Goal: Obtain resource: Obtain resource

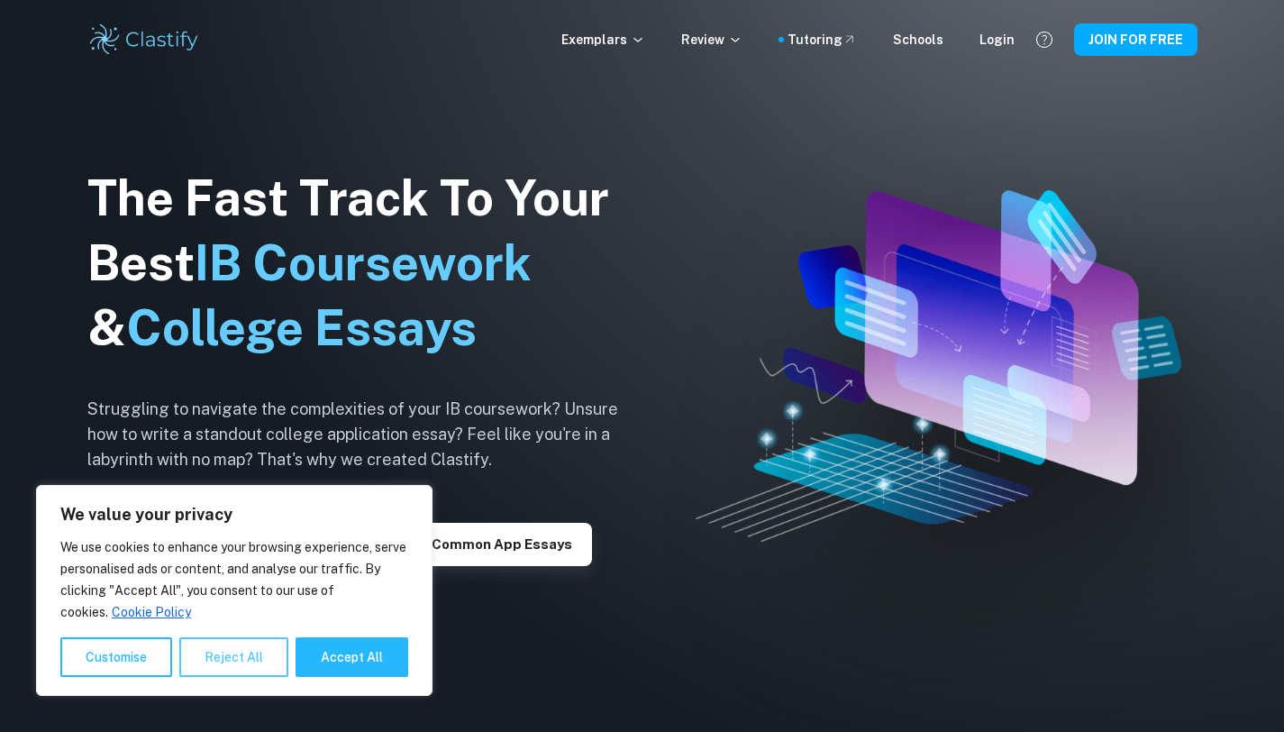
click at [216, 662] on button "Reject All" at bounding box center [233, 657] width 109 height 40
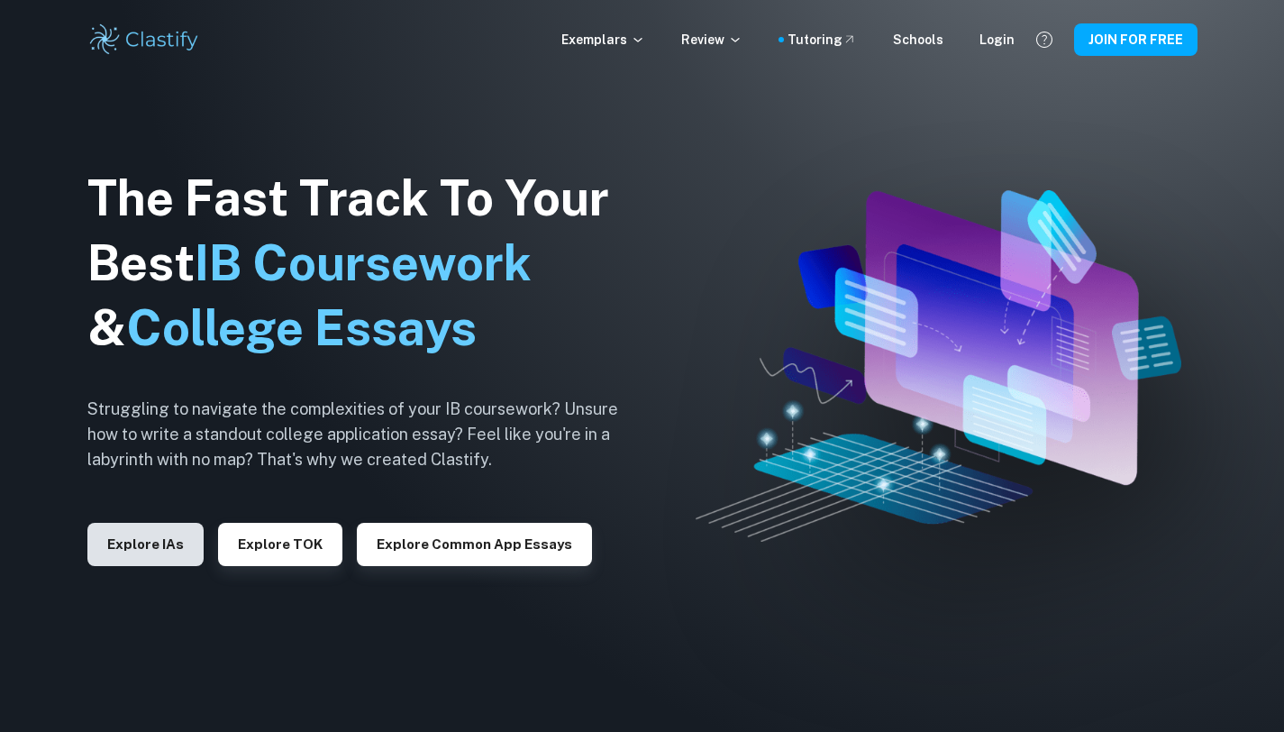
click at [141, 552] on button "Explore IAs" at bounding box center [145, 544] width 116 height 43
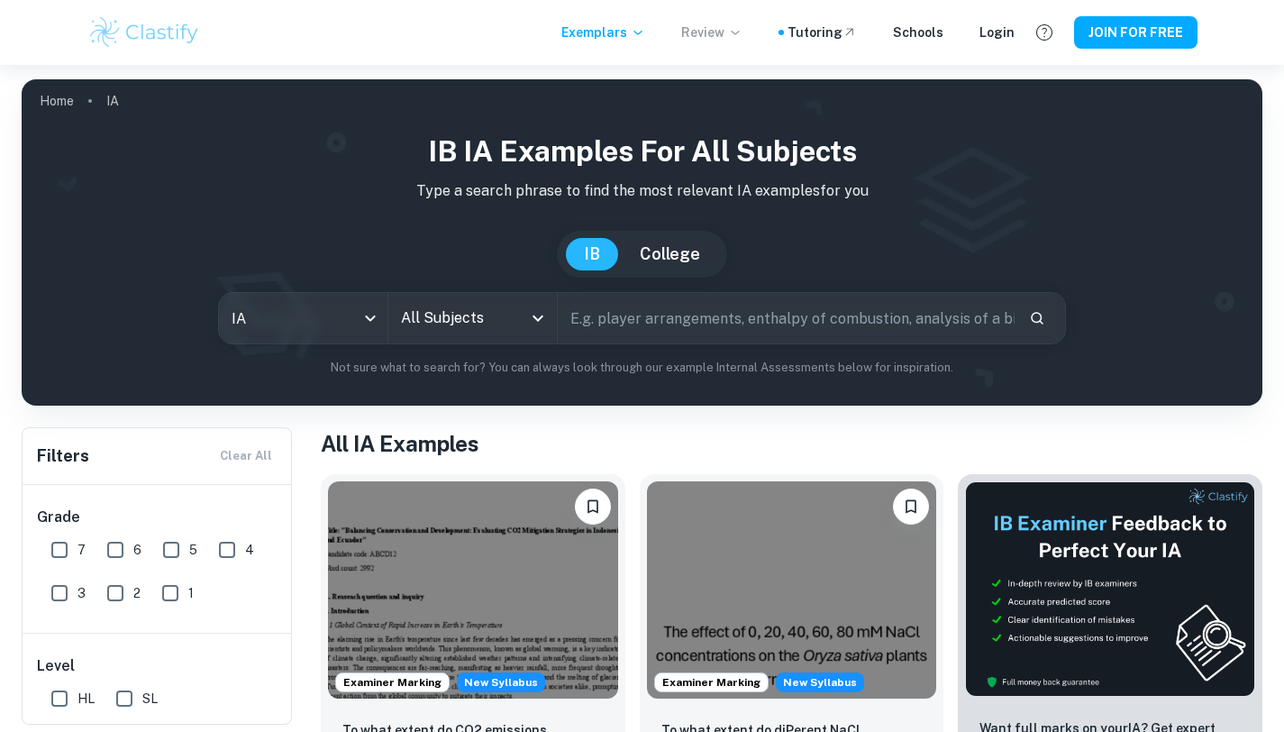
click at [707, 37] on p "Review" at bounding box center [711, 33] width 61 height 20
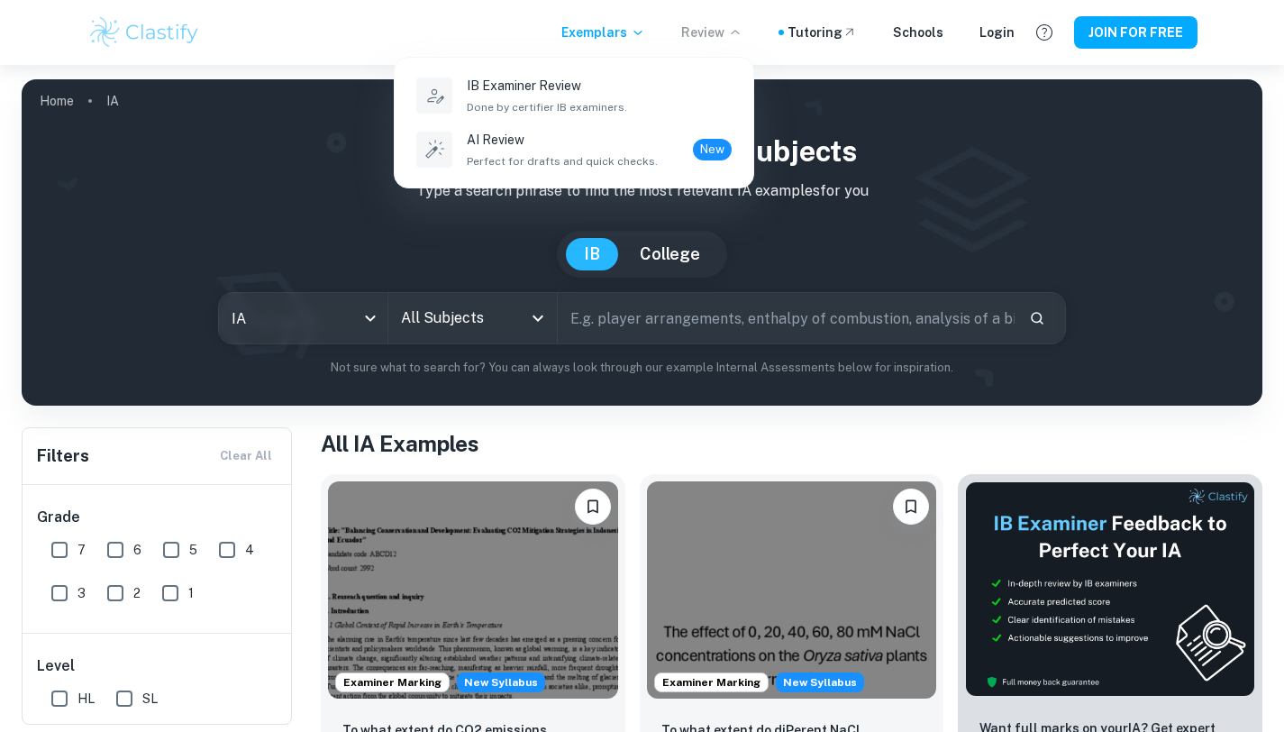
click at [449, 19] on div at bounding box center [642, 366] width 1284 height 732
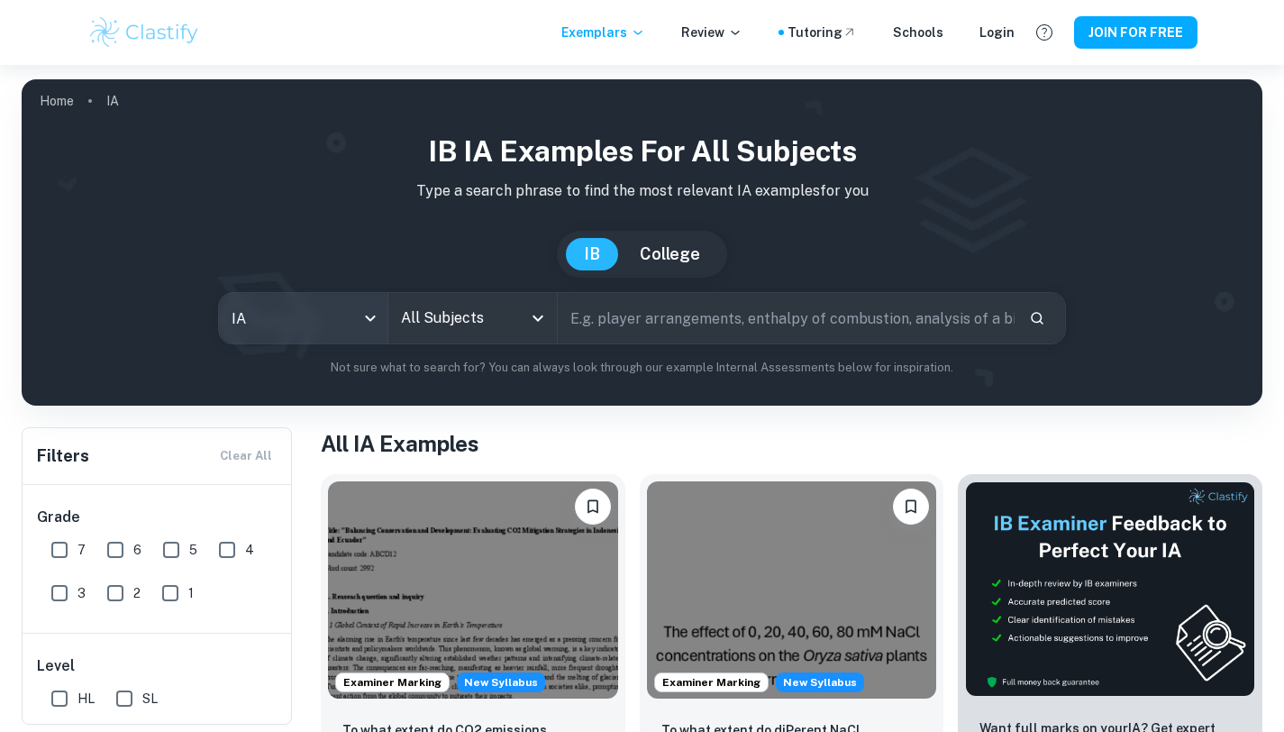
click at [293, 333] on body "We value your privacy We use cookies to enhance your browsing experience, serve…" at bounding box center [642, 431] width 1284 height 732
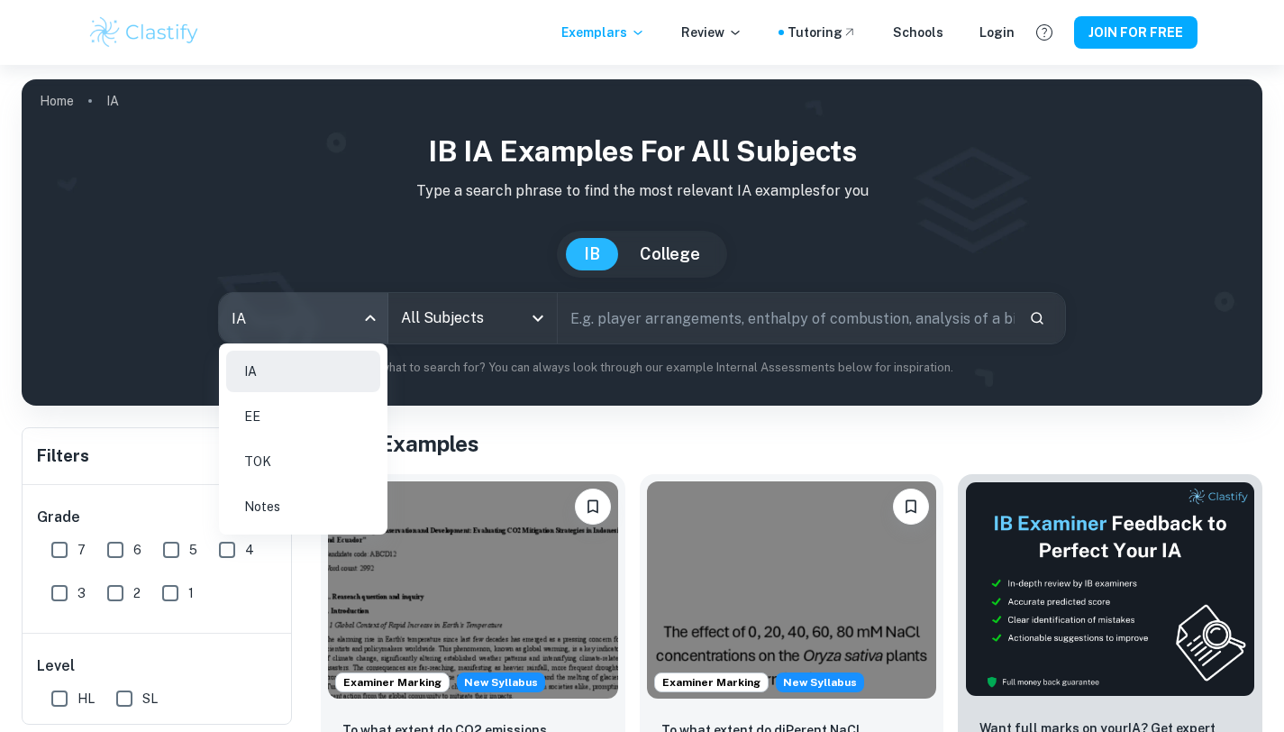
click at [501, 300] on div at bounding box center [642, 366] width 1284 height 732
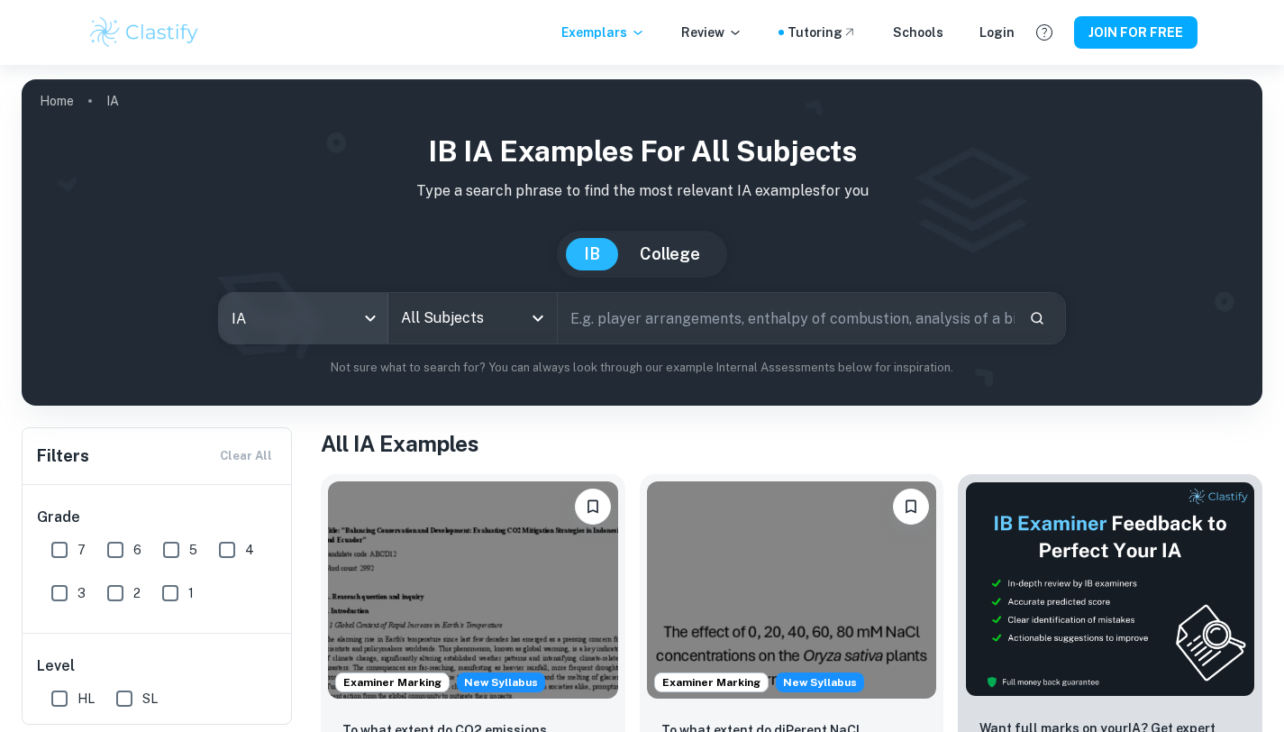
click at [532, 325] on icon "Open" at bounding box center [538, 318] width 22 height 22
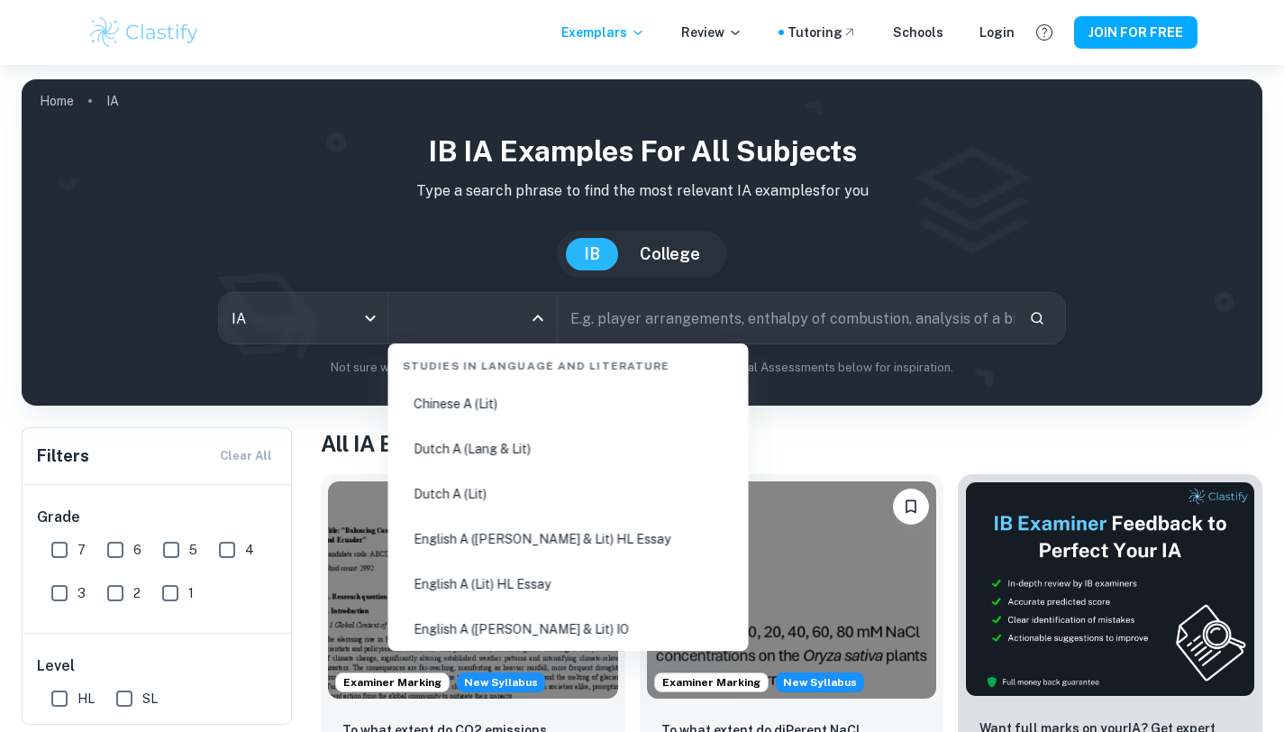
scroll to position [170, 0]
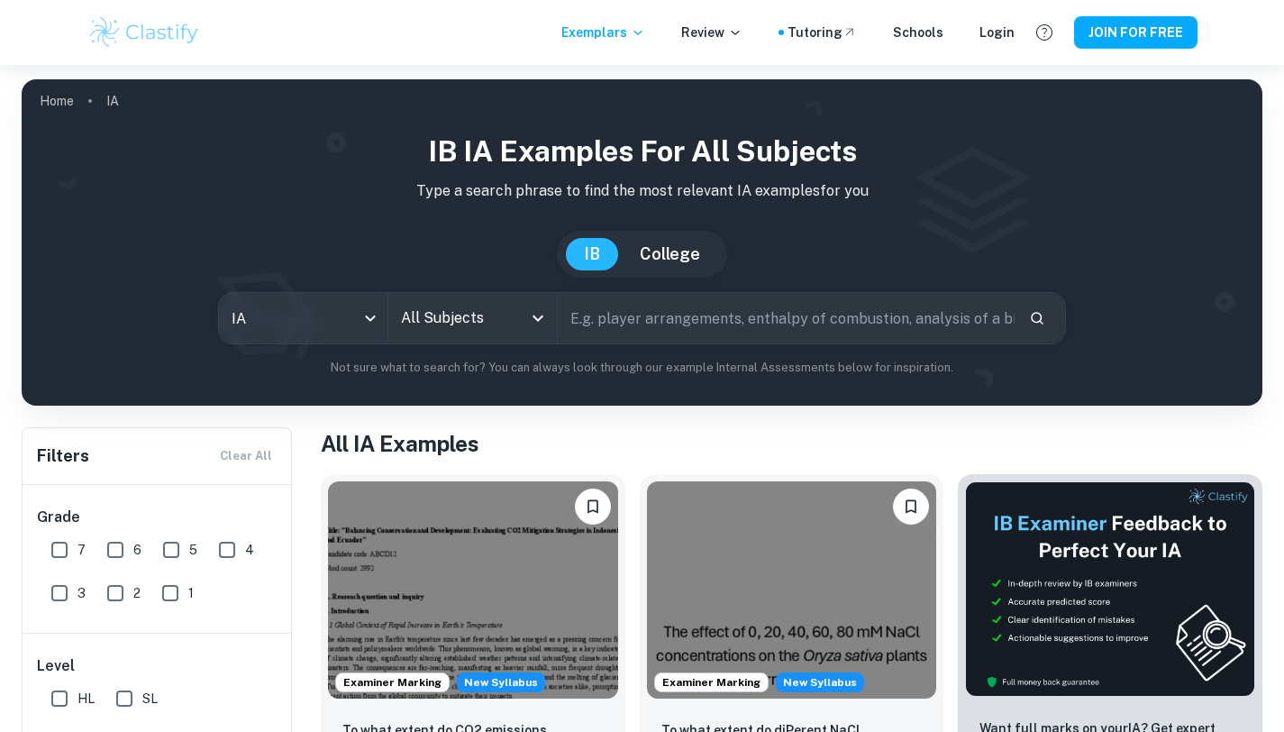
scroll to position [204, 0]
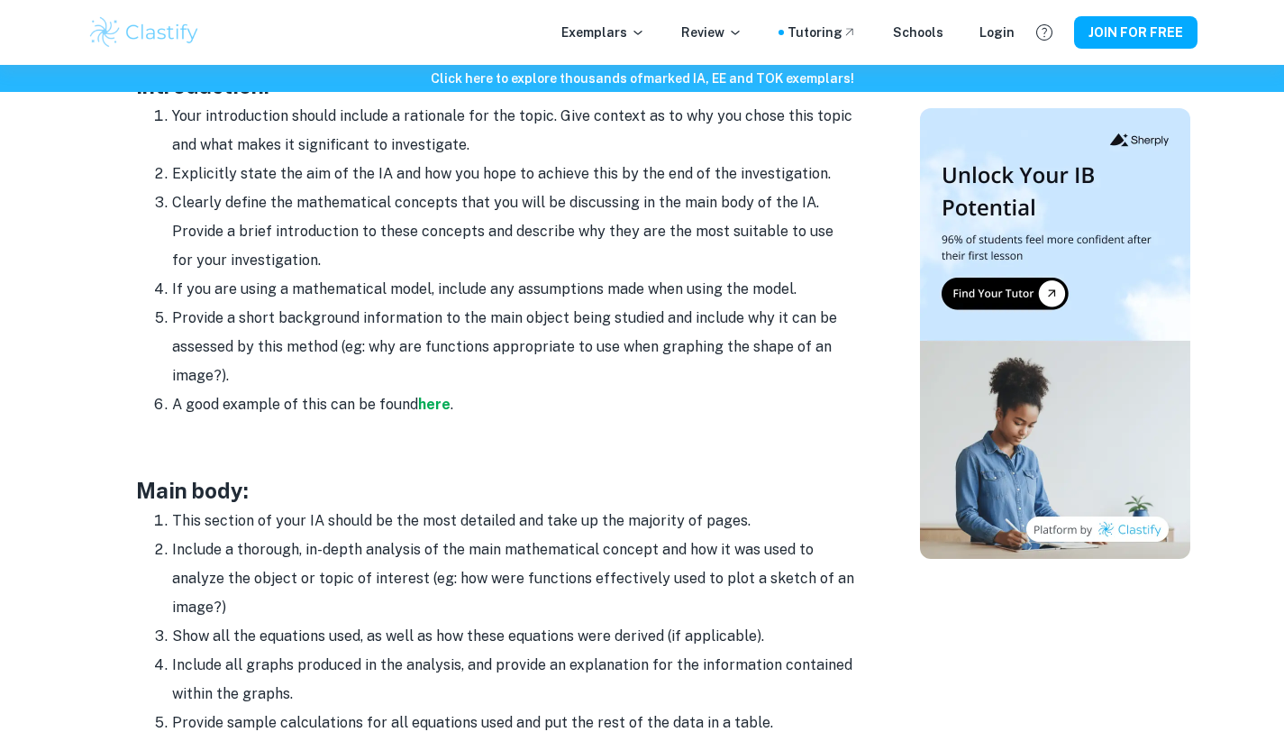
scroll to position [1324, 0]
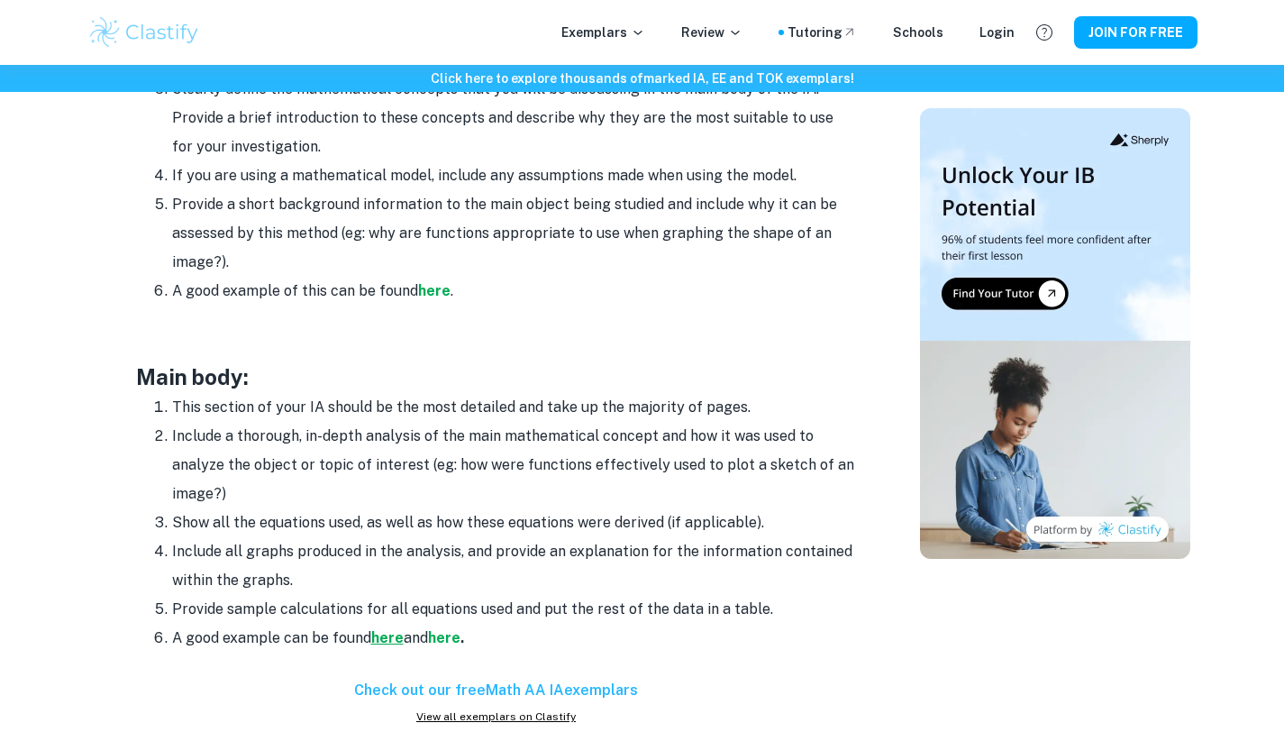
click at [394, 631] on strong "here" at bounding box center [387, 637] width 32 height 17
click at [452, 639] on strong "here" at bounding box center [444, 637] width 32 height 17
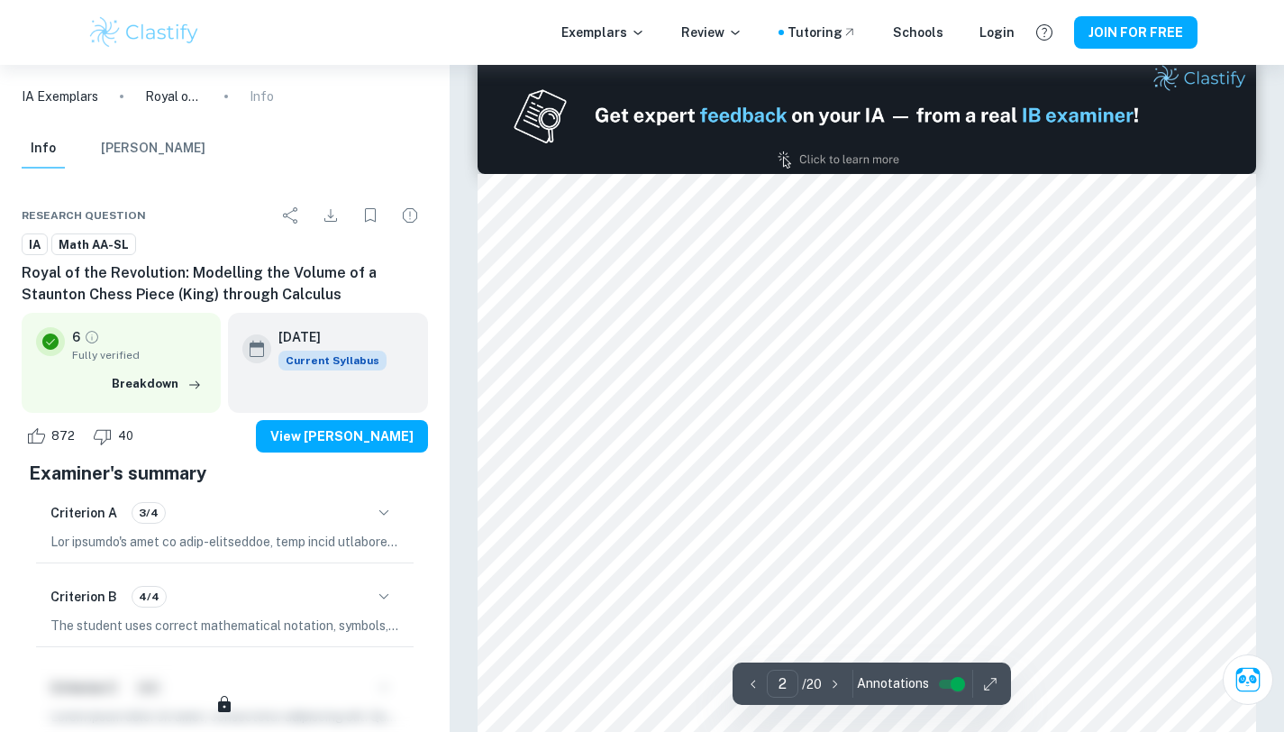
scroll to position [1136, 0]
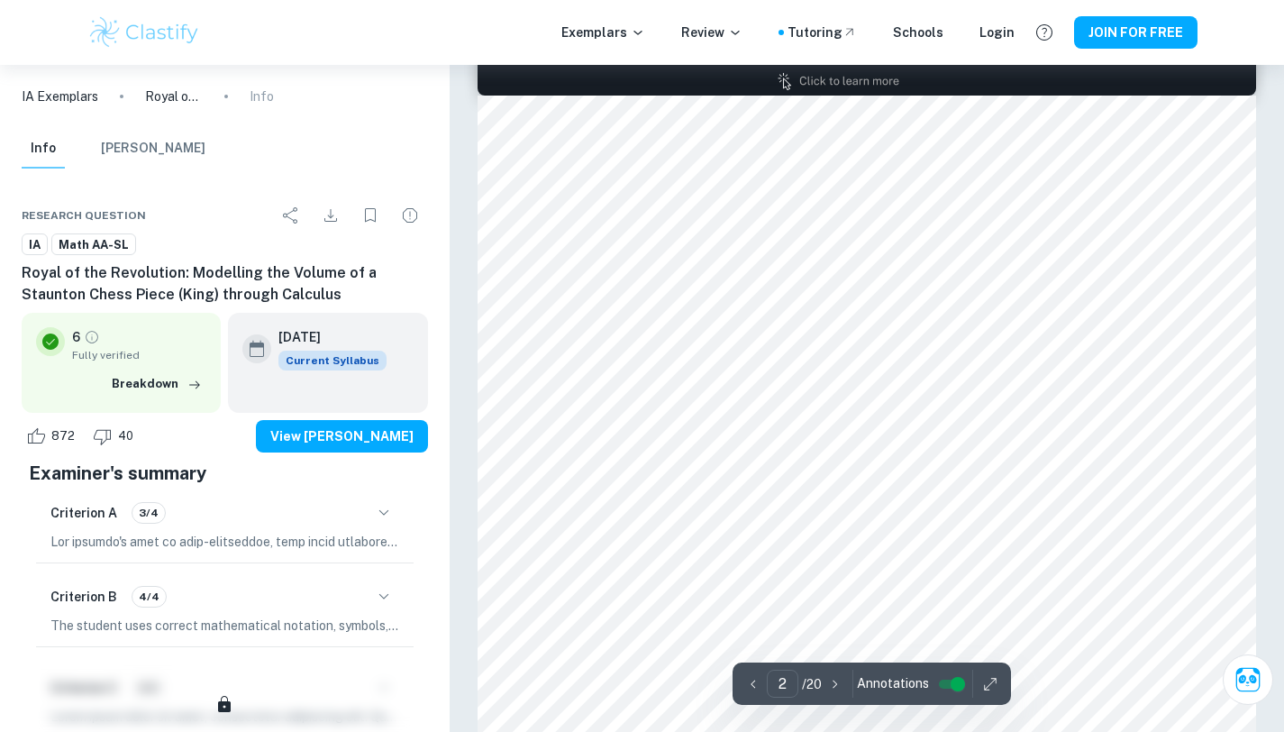
type input "1"
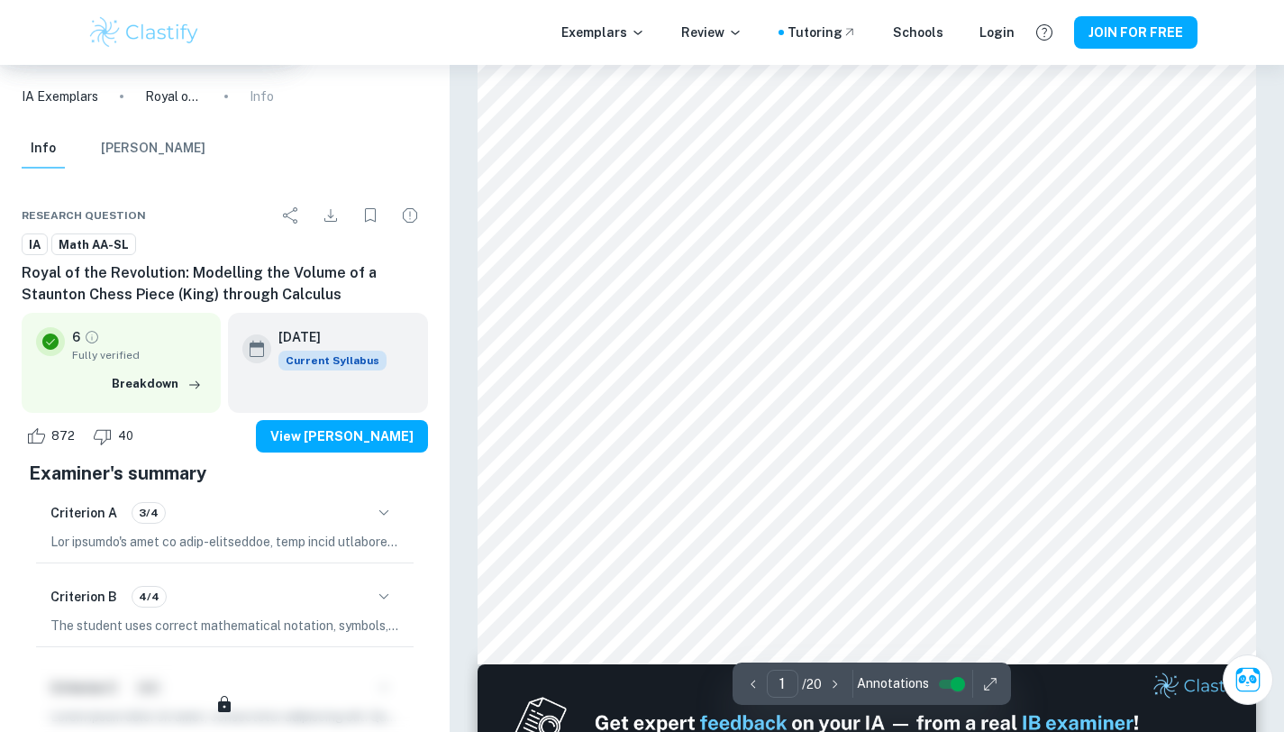
scroll to position [0, 0]
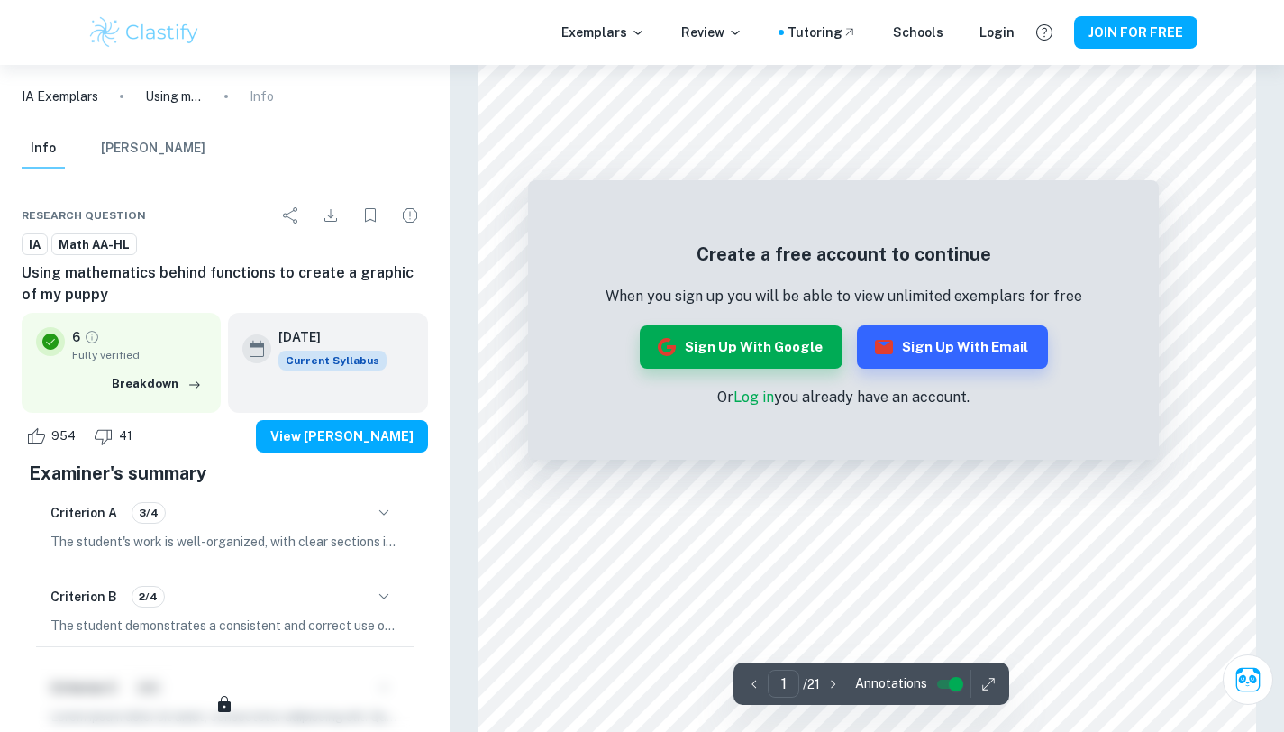
scroll to position [1685, 0]
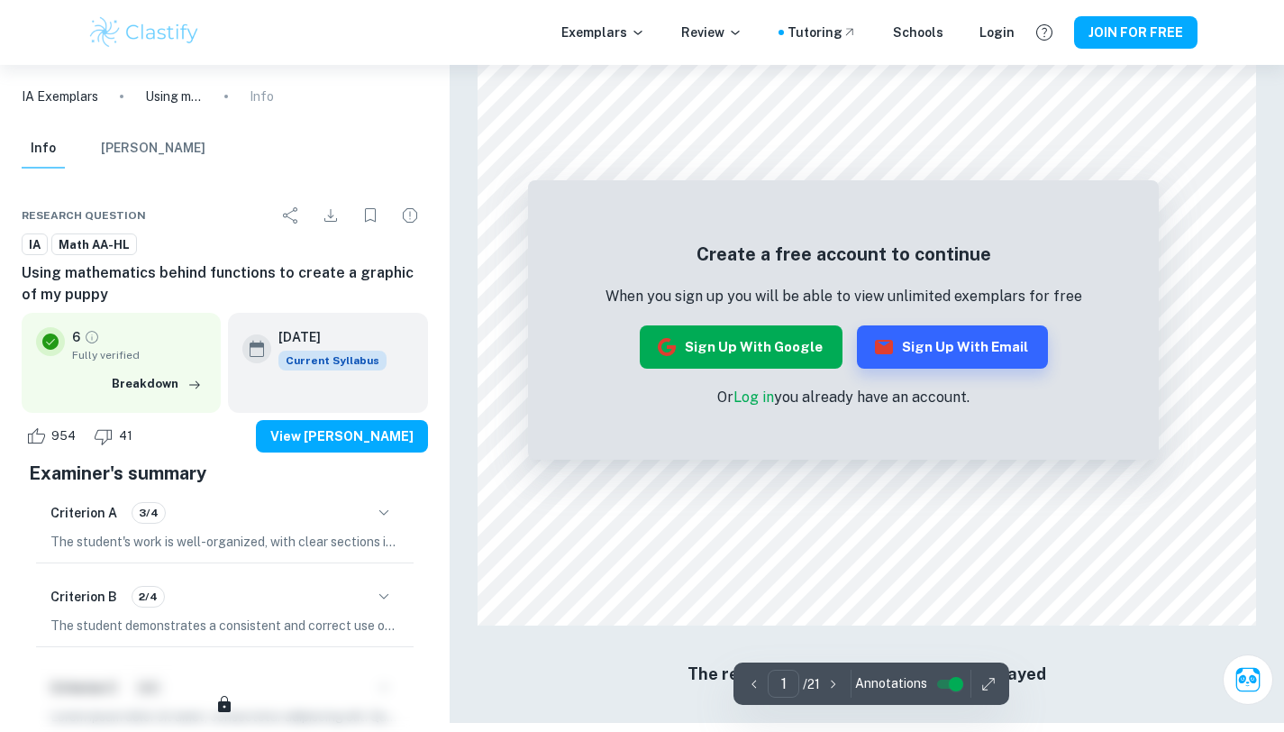
click at [764, 348] on button "Sign up with Google" at bounding box center [741, 346] width 203 height 43
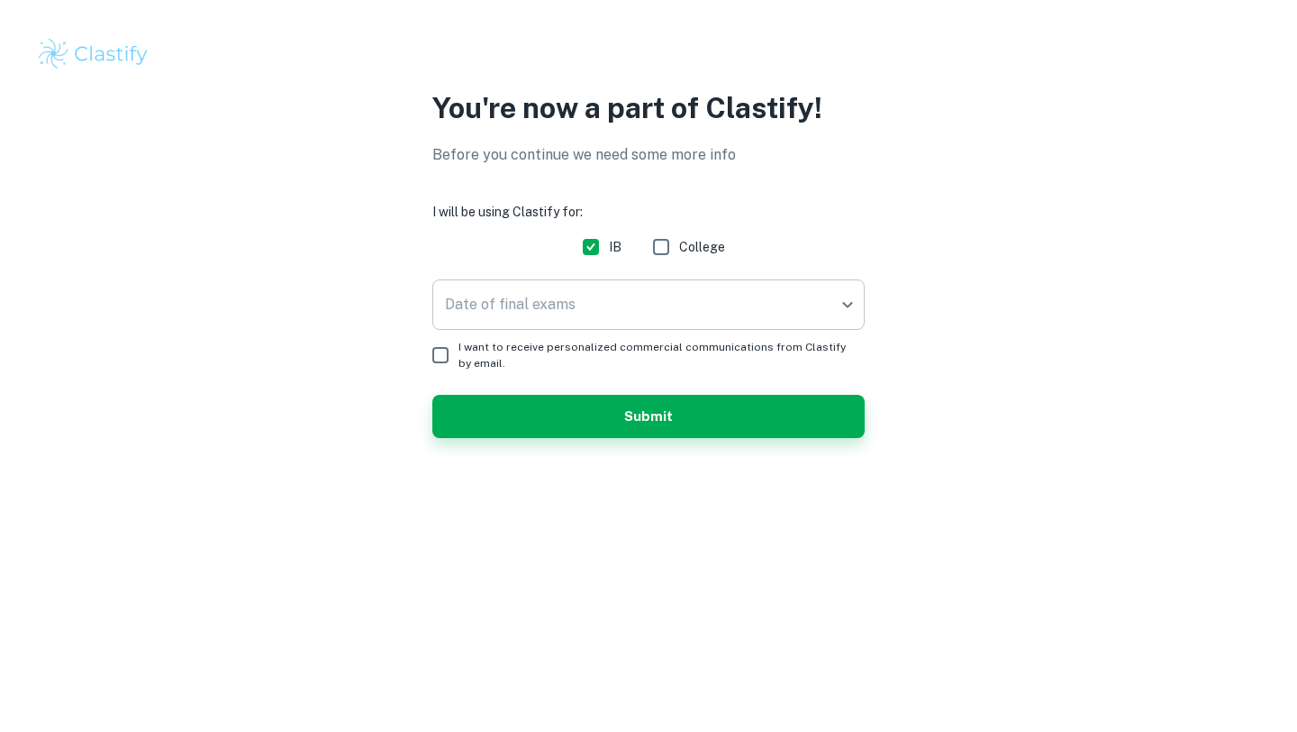
click at [642, 310] on body "We value your privacy We use cookies to enhance your browsing experience, serve…" at bounding box center [648, 366] width 1297 height 732
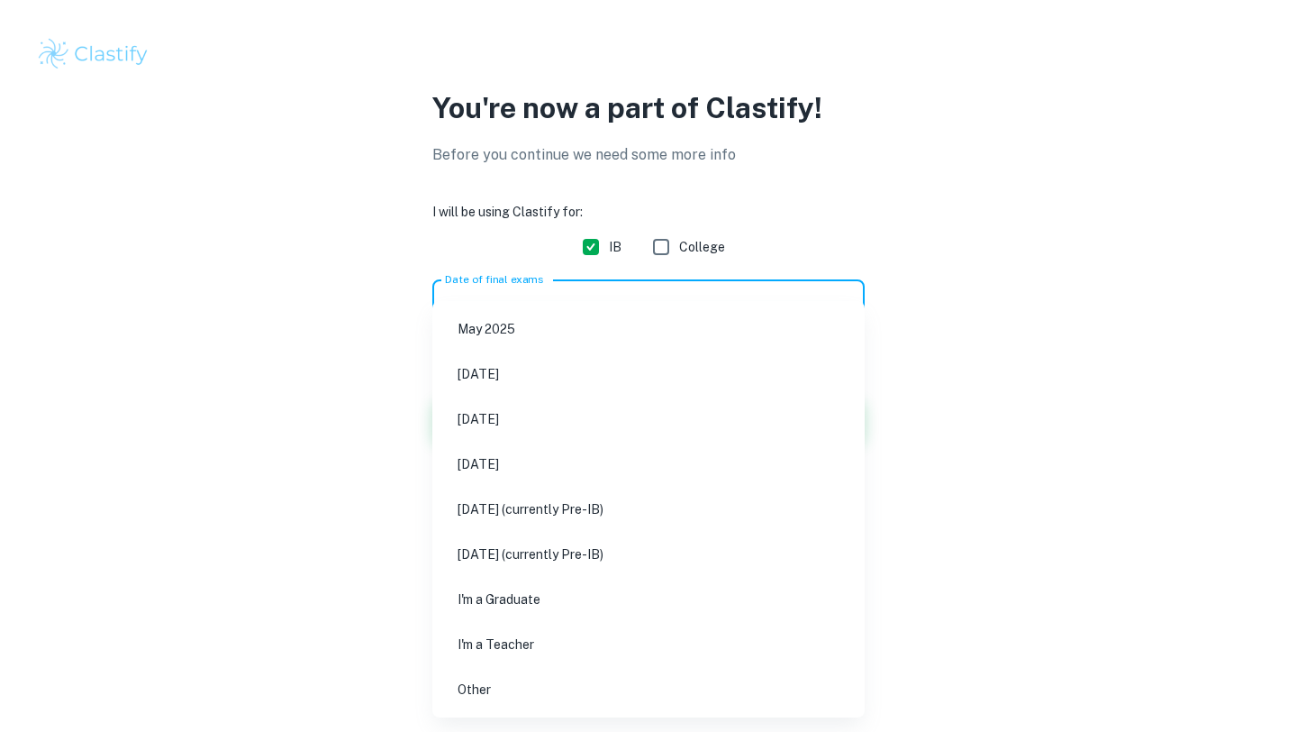
click at [360, 410] on div at bounding box center [648, 366] width 1297 height 732
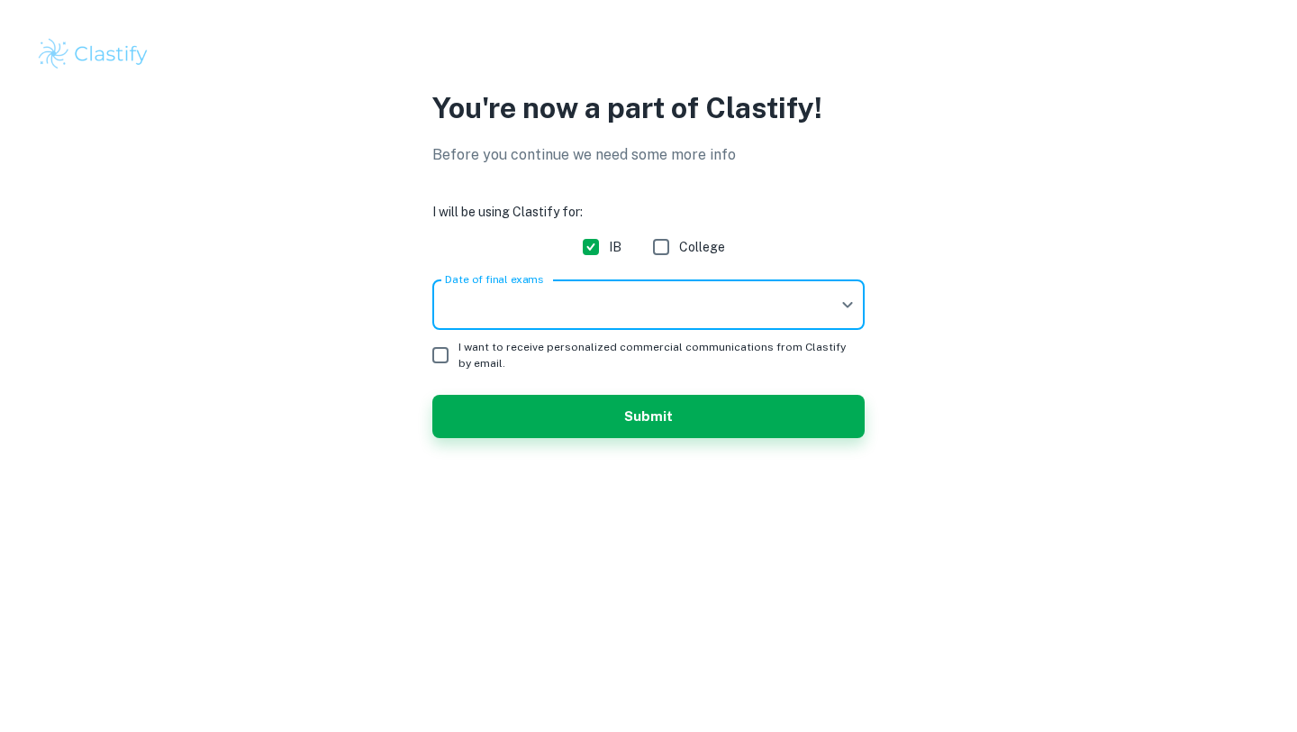
click at [577, 295] on body "We value your privacy We use cookies to enhance your browsing experience, serve…" at bounding box center [648, 366] width 1297 height 732
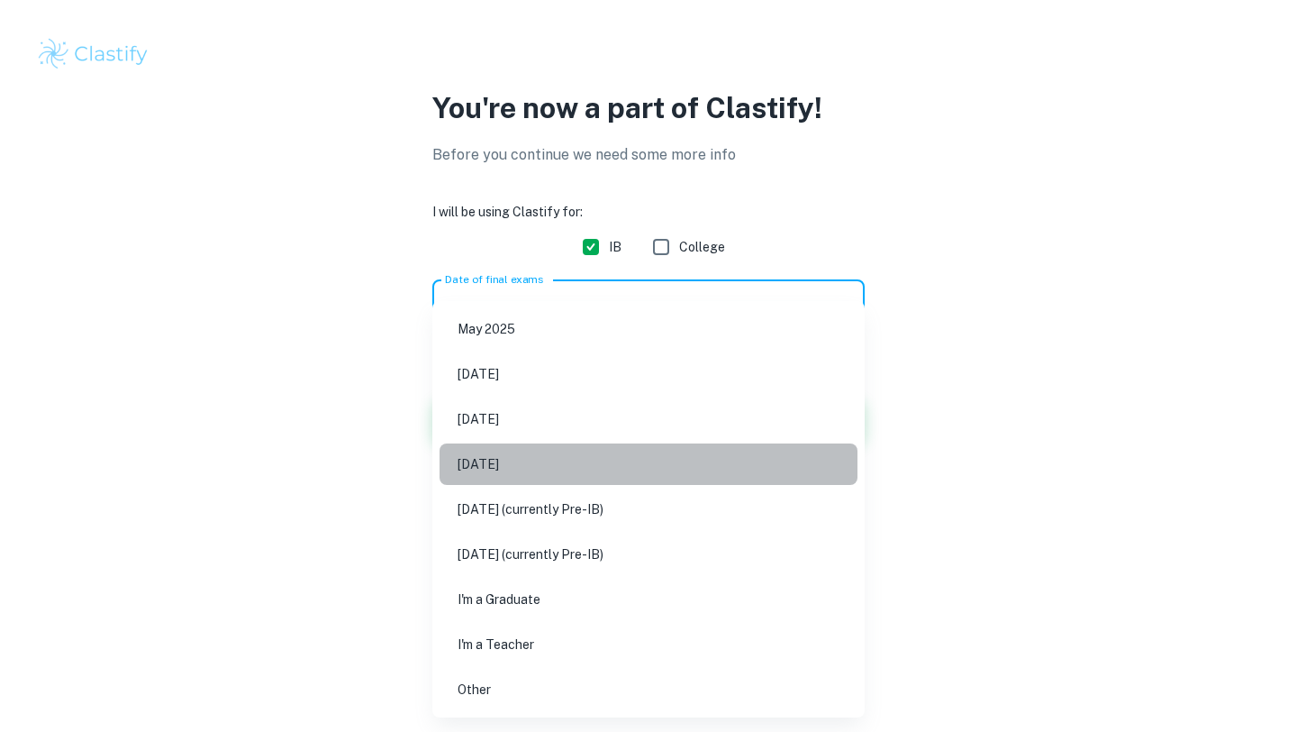
click at [706, 450] on li "[DATE]" at bounding box center [649, 463] width 418 height 41
type input "N26"
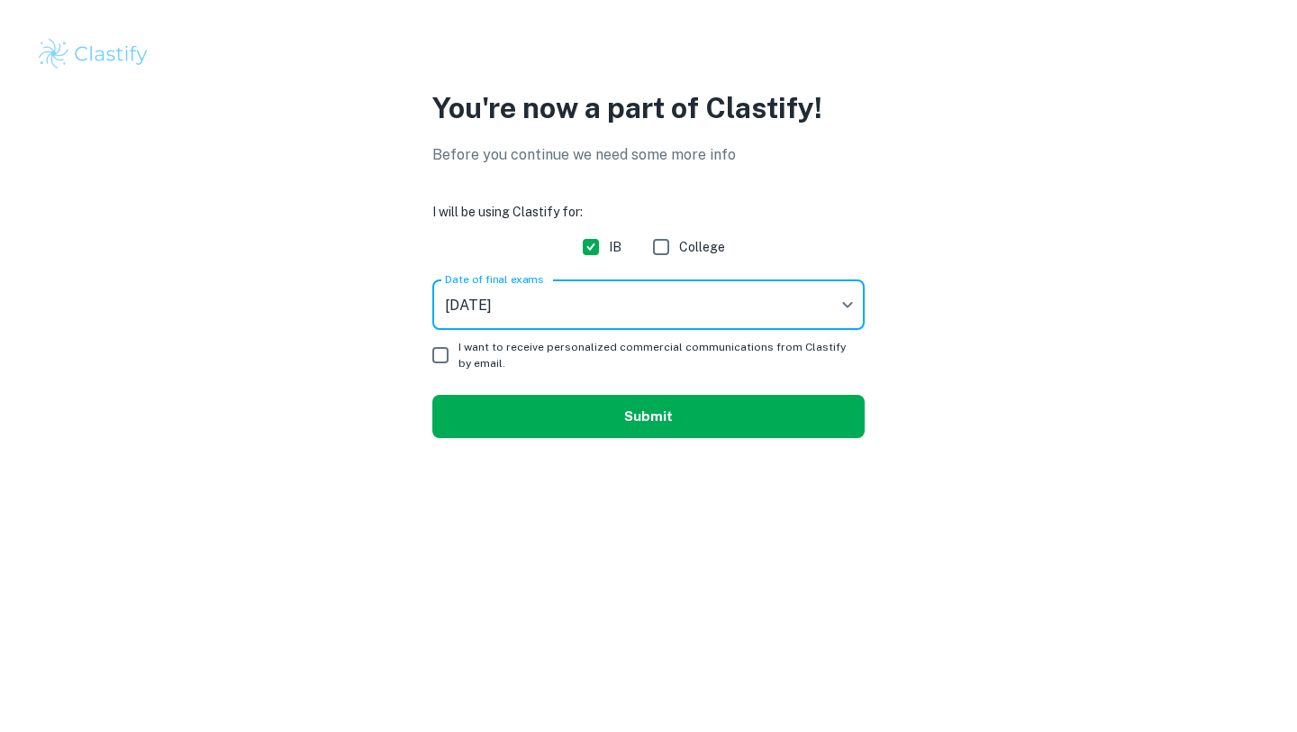
click at [713, 413] on button "Submit" at bounding box center [648, 416] width 432 height 43
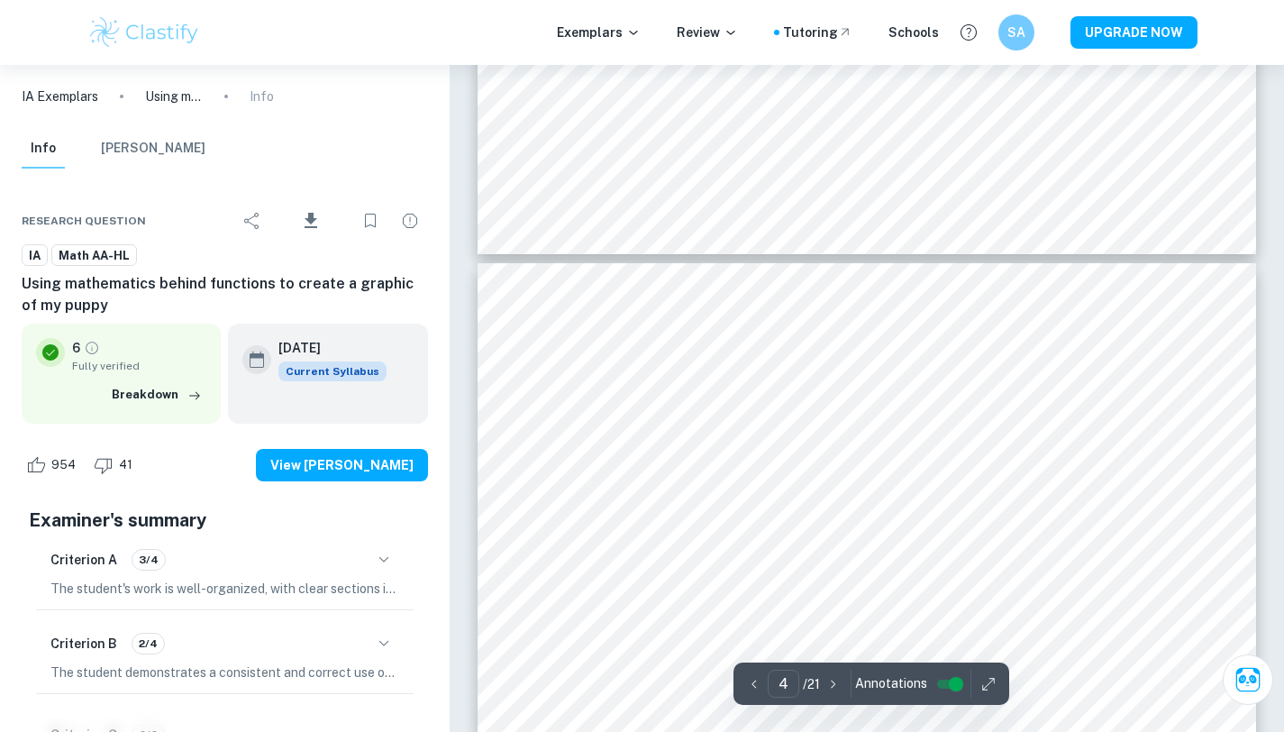
scroll to position [3566, 0]
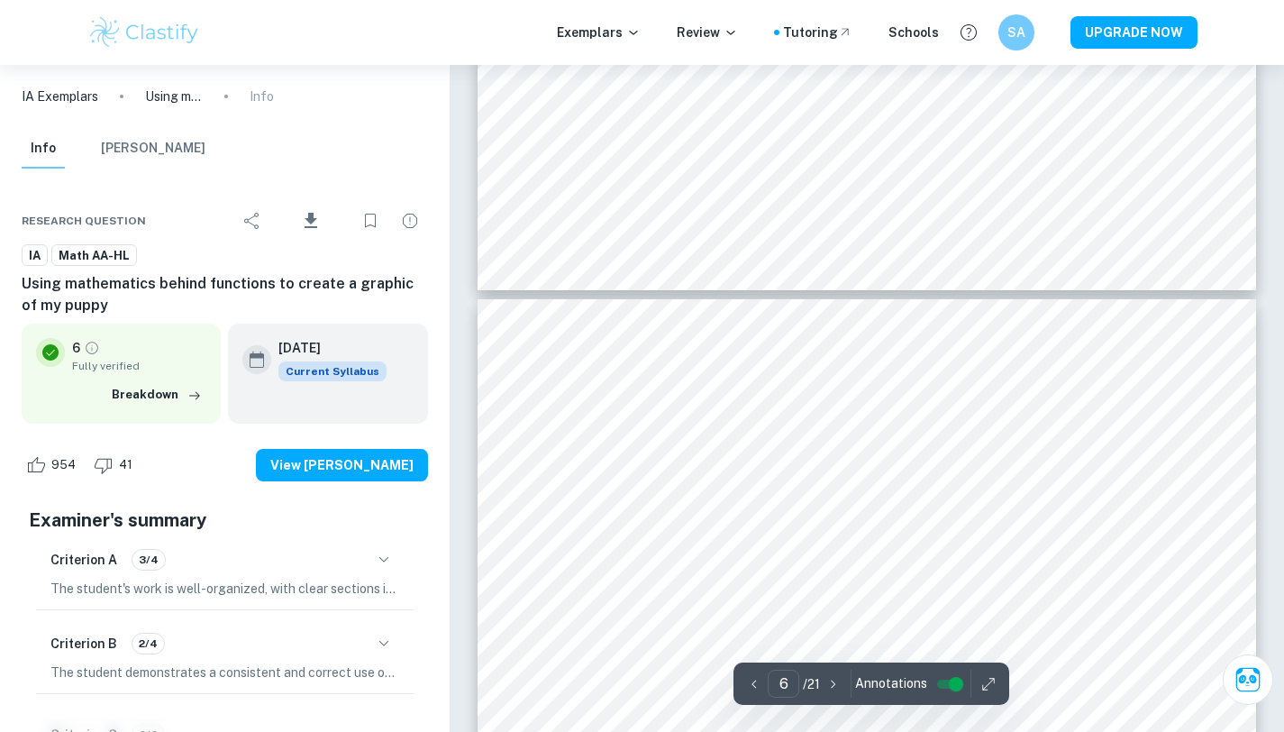
type input "7"
